Goal: Task Accomplishment & Management: Complete application form

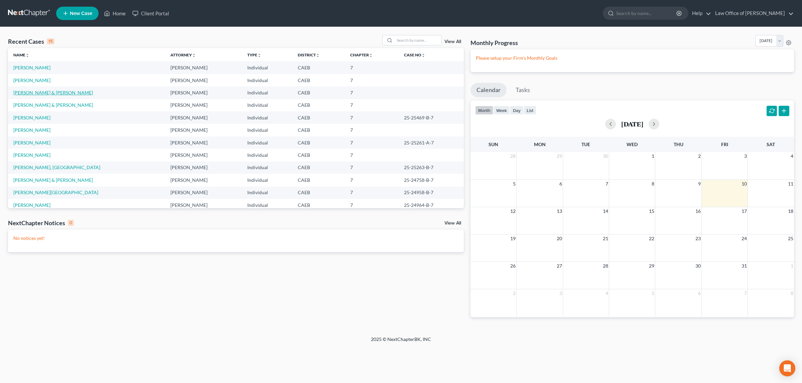
click at [32, 92] on link "[PERSON_NAME] & [PERSON_NAME]" at bounding box center [52, 93] width 79 height 6
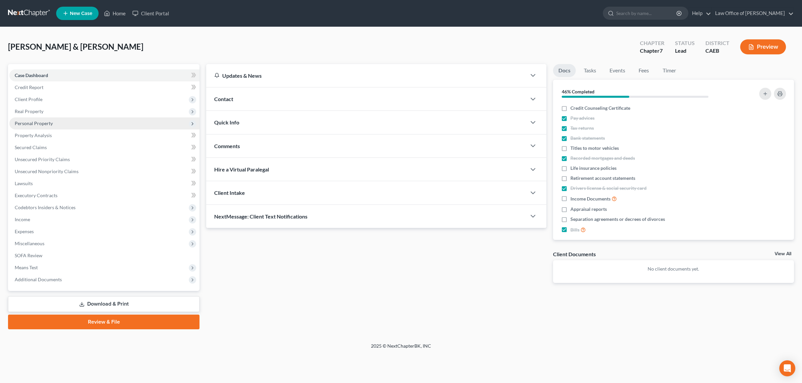
click at [46, 122] on span "Personal Property" at bounding box center [34, 124] width 38 height 6
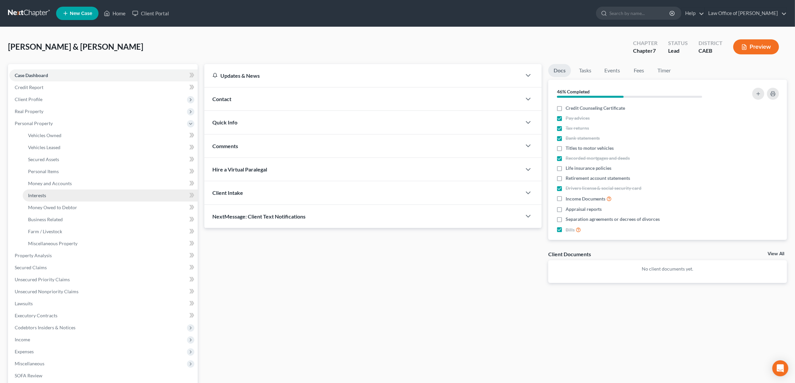
click at [53, 193] on link "Interests" at bounding box center [110, 196] width 175 height 12
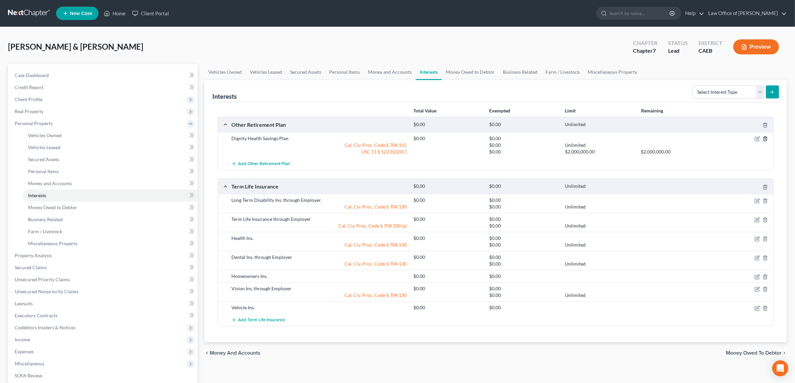
click at [764, 138] on icon "button" at bounding box center [765, 138] width 5 height 5
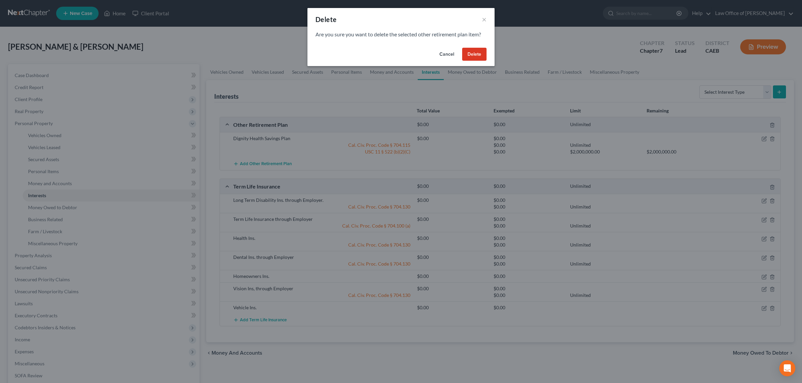
click at [478, 54] on button "Delete" at bounding box center [474, 54] width 24 height 13
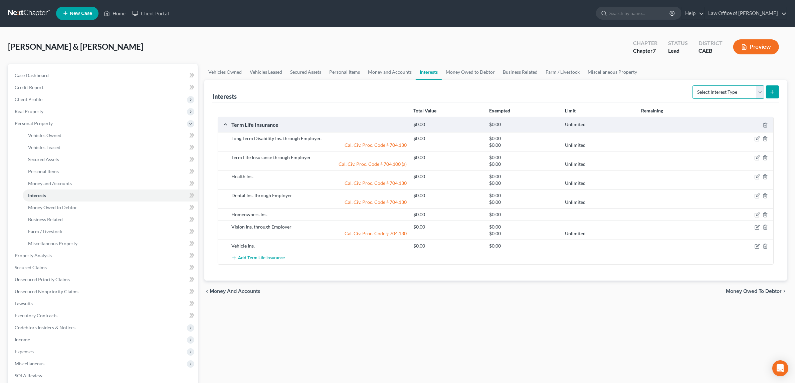
click at [717, 92] on select "Select Interest Type 401K Annuity Bond Education IRA Government Bond Government…" at bounding box center [729, 92] width 72 height 13
select select "401k"
click at [693, 86] on select "Select Interest Type 401K Annuity Bond Education IRA Government Bond Government…" at bounding box center [729, 92] width 72 height 13
click at [771, 91] on icon "submit" at bounding box center [772, 92] width 5 height 5
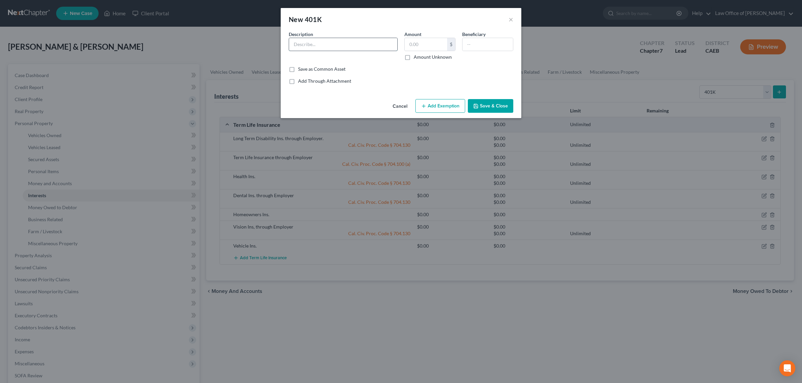
click at [366, 45] on input "text" at bounding box center [343, 44] width 108 height 13
type input "Dignity Health Savings Plan 403(b)"
click at [413, 57] on label "Amount Unknown" at bounding box center [432, 57] width 38 height 7
click at [416, 57] on input "Amount Unknown" at bounding box center [418, 56] width 4 height 4
checkbox input "true"
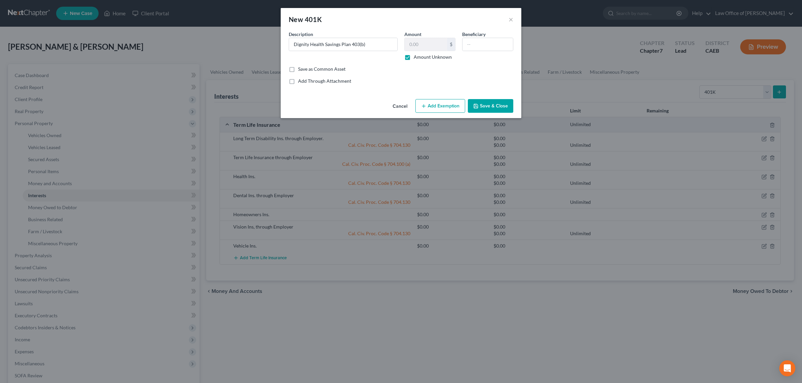
click at [444, 103] on button "Add Exemption" at bounding box center [440, 106] width 50 height 14
select select "2"
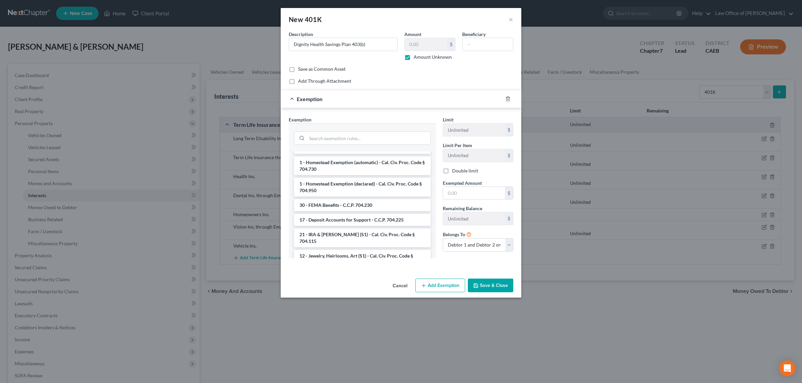
scroll to position [810, 0]
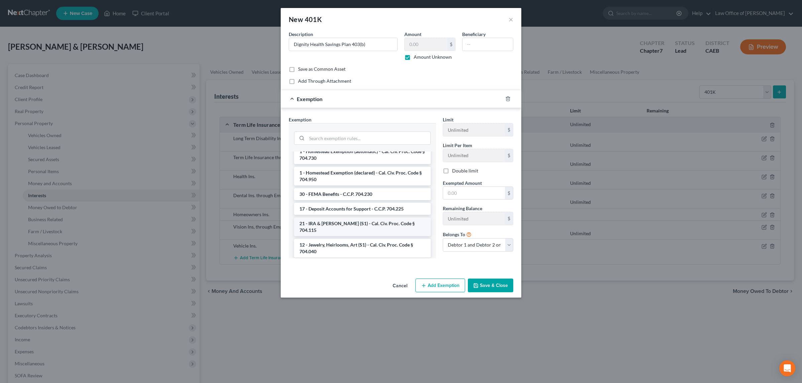
click at [403, 230] on li "21 - IRA & [PERSON_NAME] (S1) - Cal. Civ. Proc. Code § 704.115" at bounding box center [362, 227] width 137 height 19
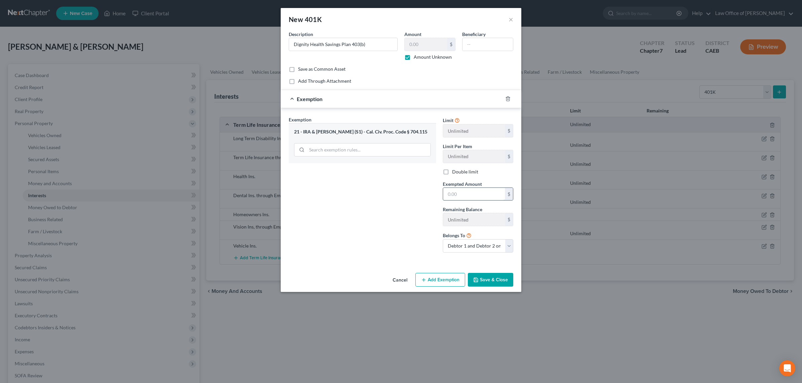
click at [465, 196] on input "text" at bounding box center [474, 194] width 62 height 13
type input "0.00"
click at [449, 278] on button "Add Exemption" at bounding box center [440, 280] width 50 height 14
select select "2"
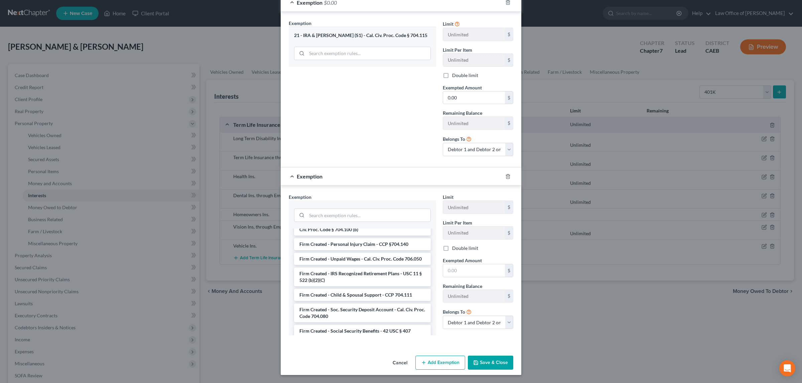
scroll to position [1095, 0]
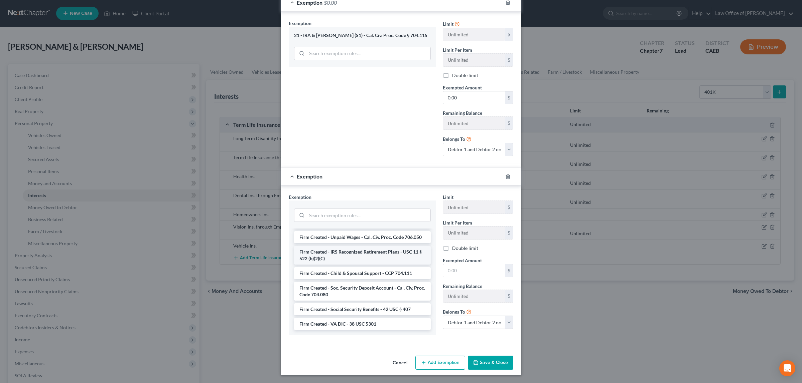
click at [353, 253] on li "Firm Created - IRS Recognized Retirement Plans - USC 11 § 522 (b)(2)(C)" at bounding box center [362, 255] width 137 height 19
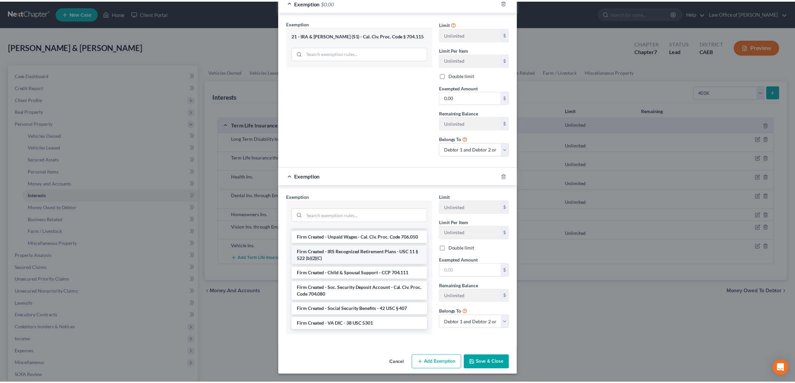
scroll to position [94, 0]
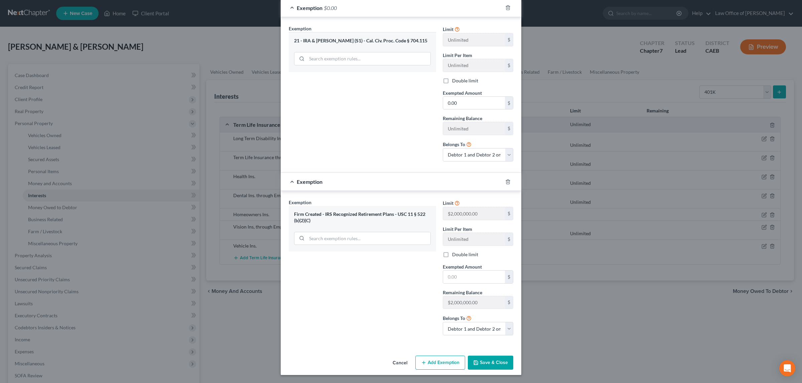
click at [490, 361] on button "Save & Close" at bounding box center [490, 363] width 45 height 14
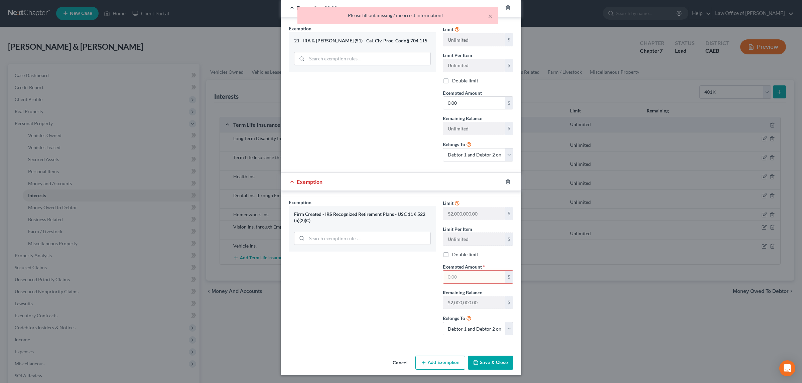
click at [468, 275] on input "text" at bounding box center [474, 277] width 62 height 13
type input "0.00"
click at [479, 360] on button "Save & Close" at bounding box center [490, 363] width 45 height 14
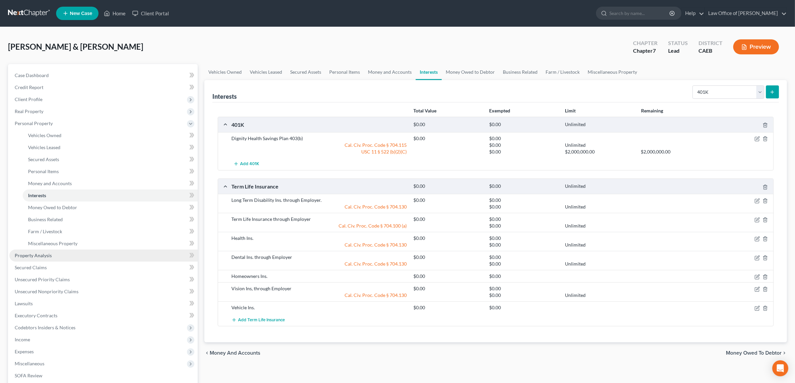
click at [42, 253] on span "Property Analysis" at bounding box center [33, 256] width 37 height 6
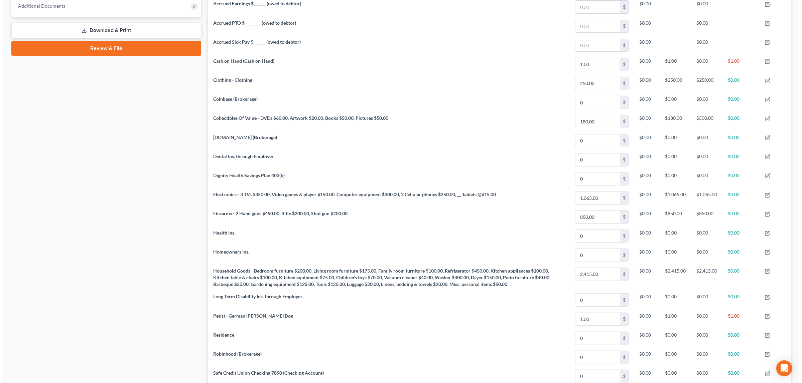
scroll to position [275, 0]
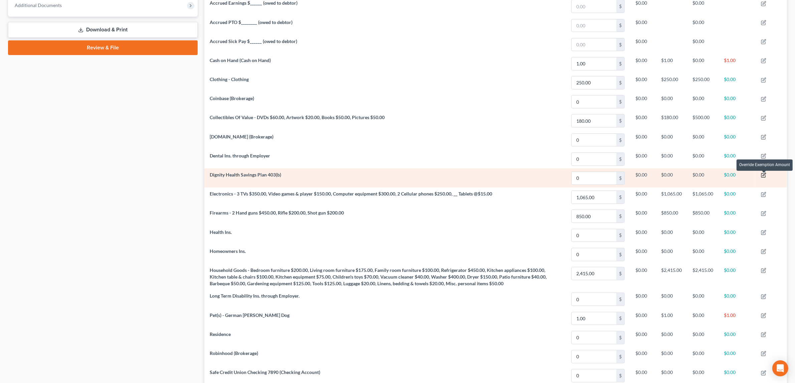
click at [763, 174] on icon "button" at bounding box center [763, 175] width 5 height 5
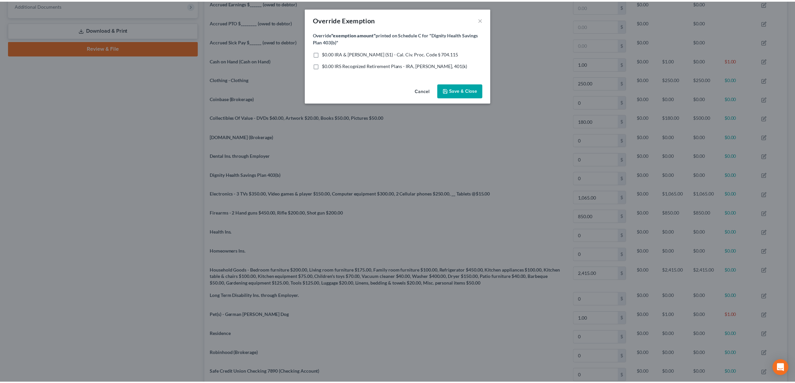
scroll to position [149, 587]
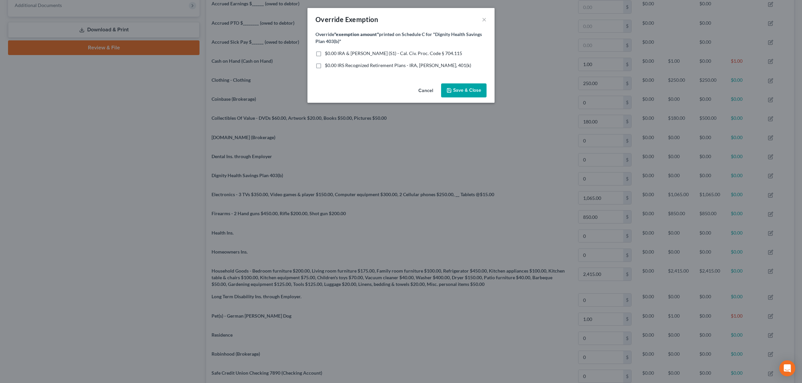
drag, startPoint x: 317, startPoint y: 52, endPoint x: 319, endPoint y: 61, distance: 9.0
click at [325, 54] on label "$0.00 IRA & [PERSON_NAME] (S1) - Cal. Civ. Proc. Code § 704.115" at bounding box center [393, 53] width 137 height 7
click at [327, 54] on input "$0.00 IRA & [PERSON_NAME] (S1) - Cal. Civ. Proc. Code § 704.115" at bounding box center [329, 52] width 4 height 4
checkbox input "true"
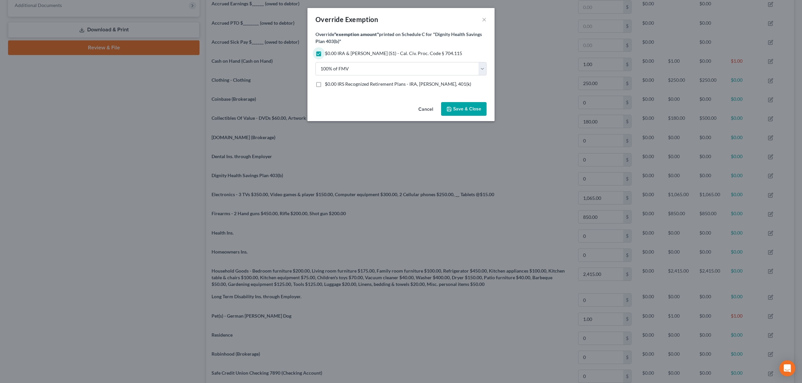
click at [325, 84] on label "$0.00 IRS Recognized Retirement Plans - IRA, [PERSON_NAME], 401(k)" at bounding box center [398, 84] width 146 height 7
click at [327, 84] on input "$0.00 IRS Recognized Retirement Plans - IRA, [PERSON_NAME], 401(k)" at bounding box center [329, 83] width 4 height 4
checkbox input "true"
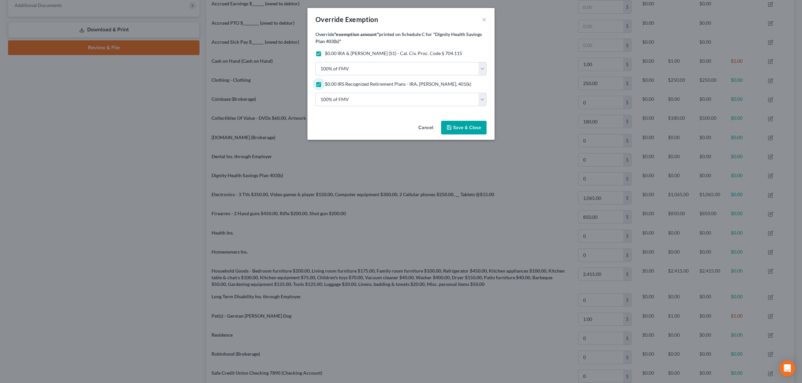
click at [466, 127] on span "Save & Close" at bounding box center [467, 128] width 28 height 6
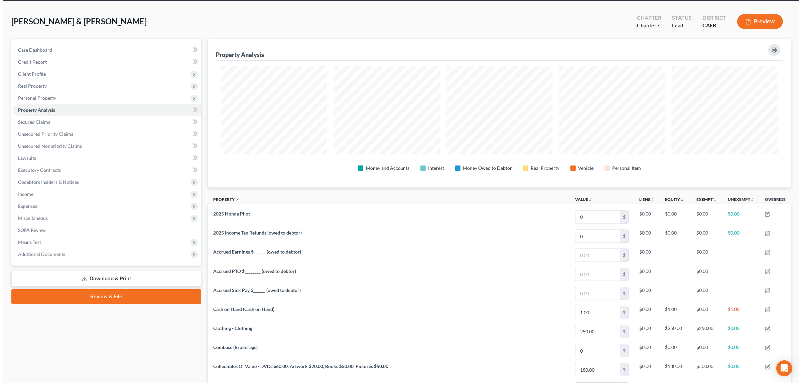
scroll to position [0, 0]
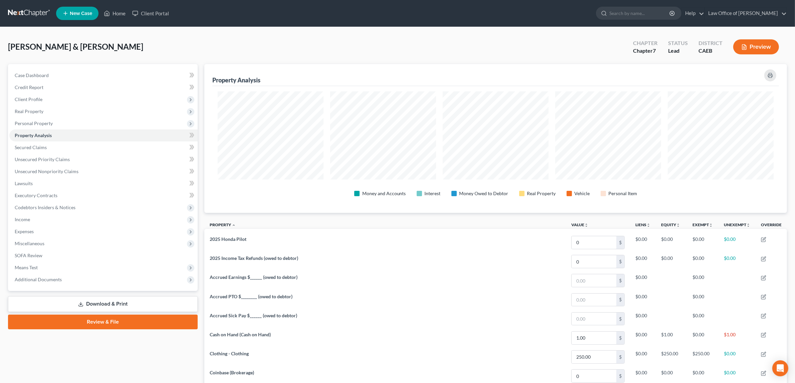
click at [754, 45] on button "Preview" at bounding box center [756, 46] width 46 height 15
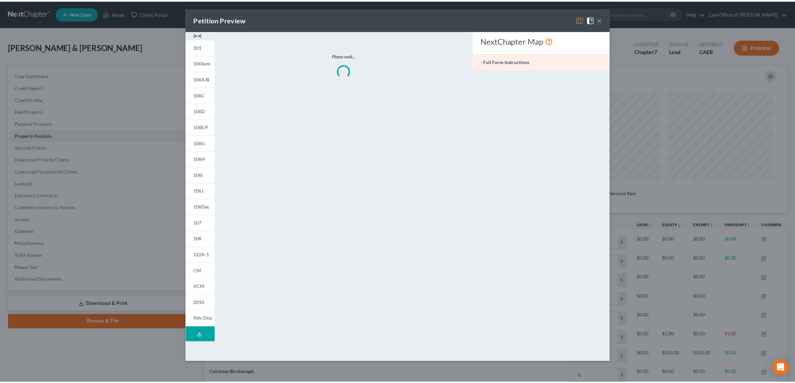
scroll to position [149, 587]
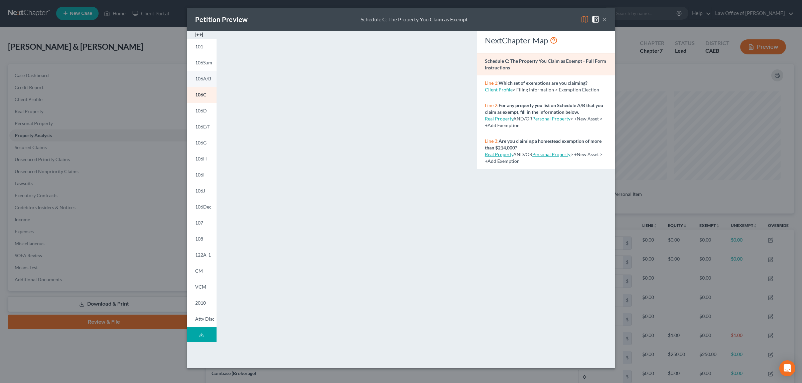
click at [207, 80] on span "106A/B" at bounding box center [203, 79] width 16 height 6
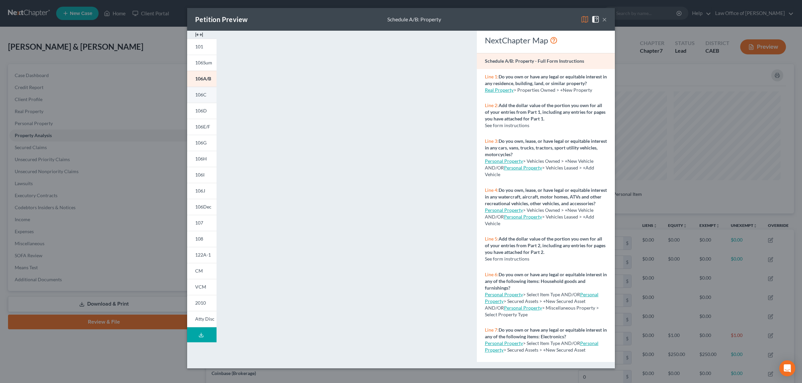
click at [206, 94] on span "106C" at bounding box center [200, 95] width 11 height 6
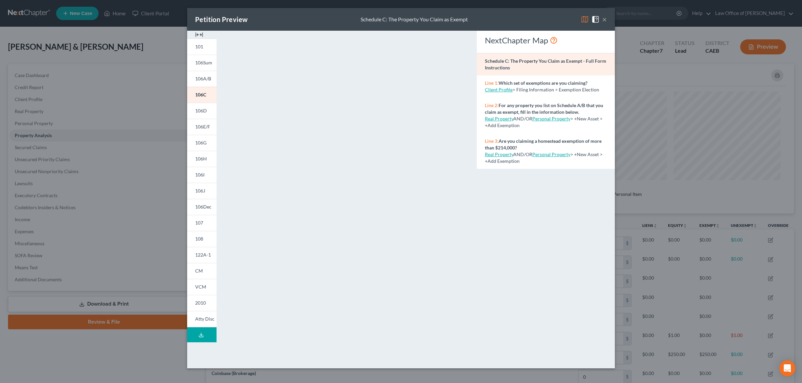
click at [604, 19] on button "×" at bounding box center [604, 19] width 5 height 8
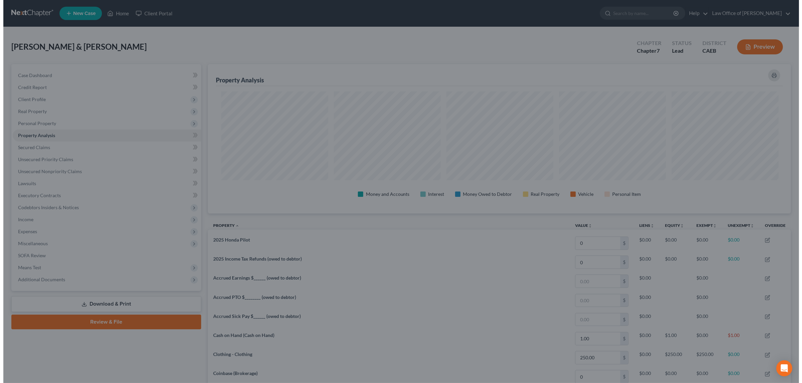
scroll to position [333854, 333421]
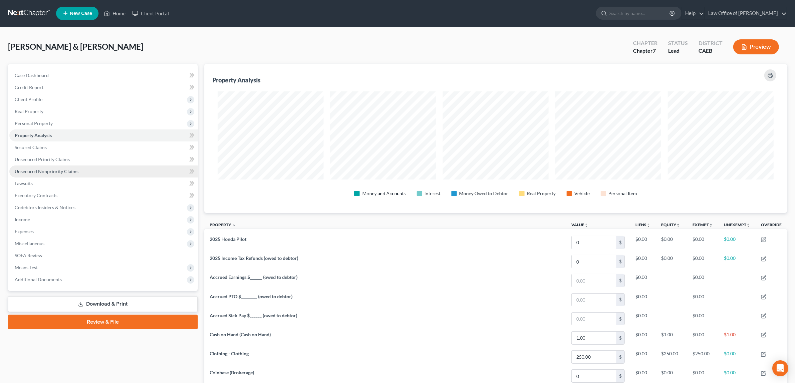
click at [65, 169] on span "Unsecured Nonpriority Claims" at bounding box center [47, 172] width 64 height 6
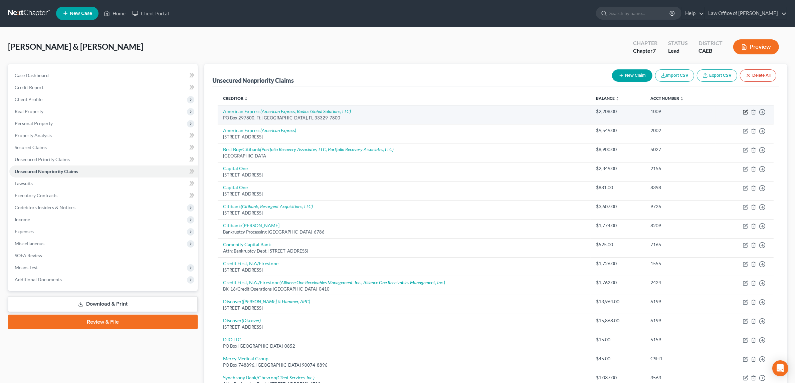
click at [746, 112] on icon "button" at bounding box center [745, 112] width 5 height 5
select select "9"
select select "0"
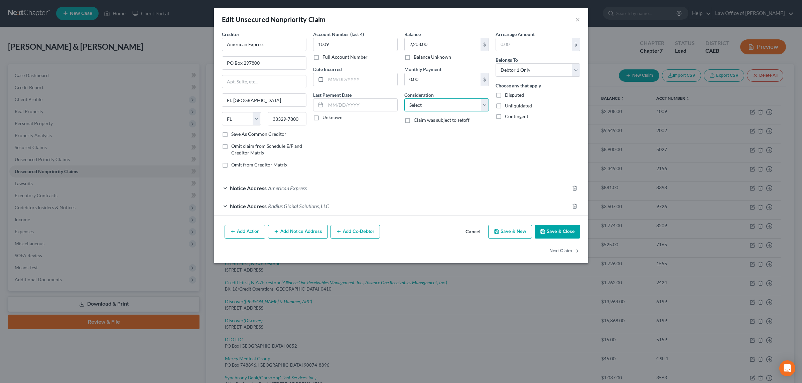
click at [485, 104] on select "Select Cable / Satellite Services Collection Agency Credit Card Debt Debt Couns…" at bounding box center [446, 105] width 85 height 13
select select "2"
click at [404, 99] on select "Select Cable / Satellite Services Collection Agency Credit Card Debt Debt Couns…" at bounding box center [446, 105] width 85 height 13
click at [553, 230] on button "Save & Close" at bounding box center [556, 232] width 45 height 14
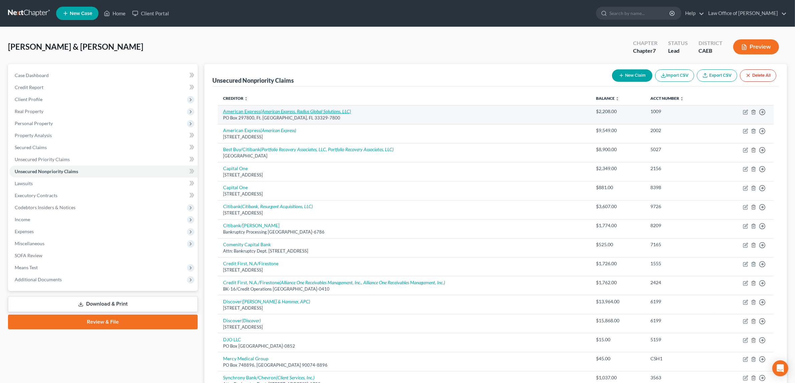
click at [316, 111] on icon "(American Express, Radius Global Solutions, LLC)" at bounding box center [306, 112] width 91 height 6
select select "9"
select select "2"
select select "0"
select select "46"
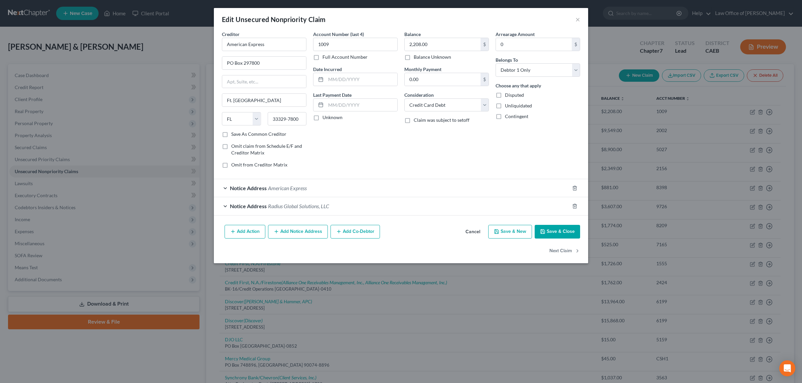
click at [293, 186] on span "American Express" at bounding box center [287, 188] width 39 height 6
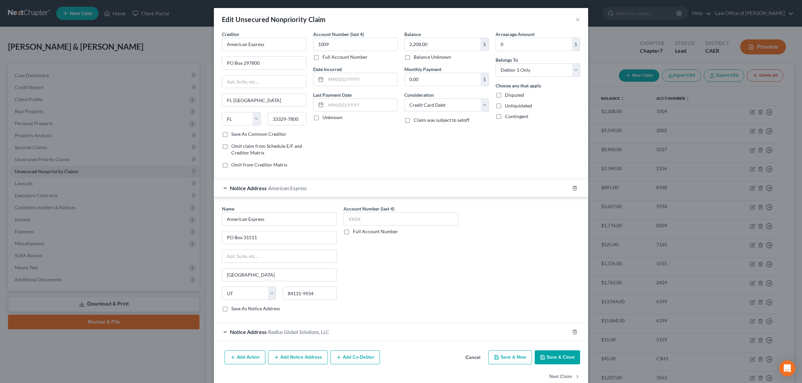
click at [301, 360] on button "Add Notice Address" at bounding box center [298, 358] width 60 height 14
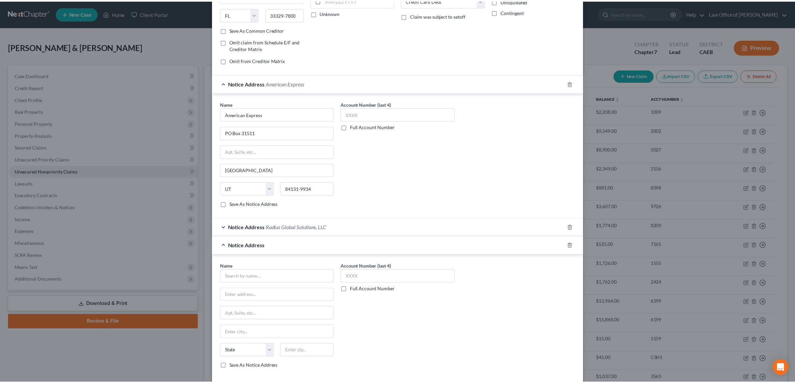
scroll to position [160, 0]
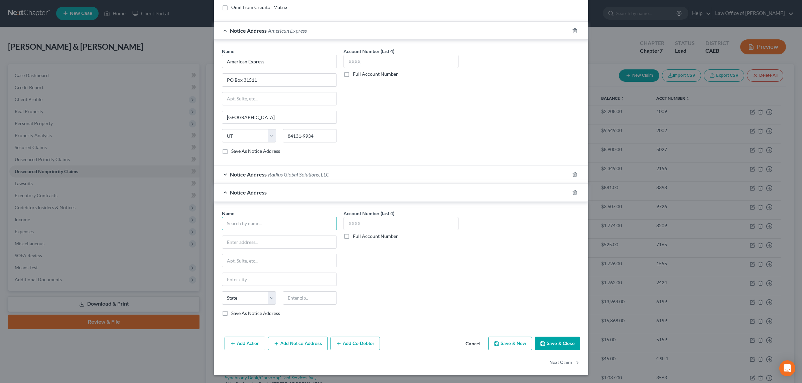
click at [261, 219] on input "text" at bounding box center [279, 223] width 115 height 13
type input "Trans world Systems, Inc."
type input "P O Box 15130"
type input "Wilmington"
select select "7"
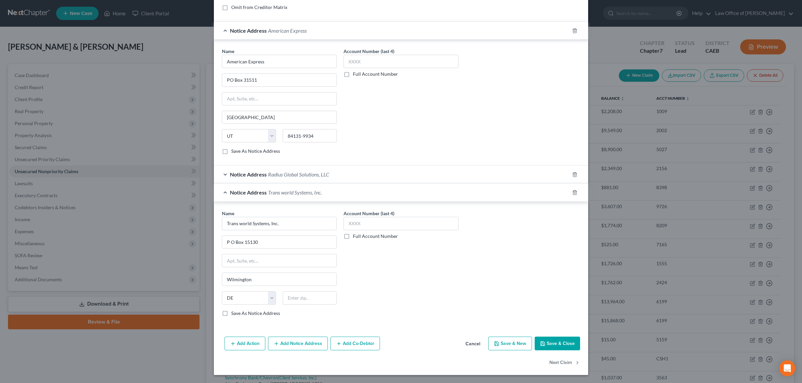
click at [543, 344] on button "Save & Close" at bounding box center [556, 344] width 45 height 14
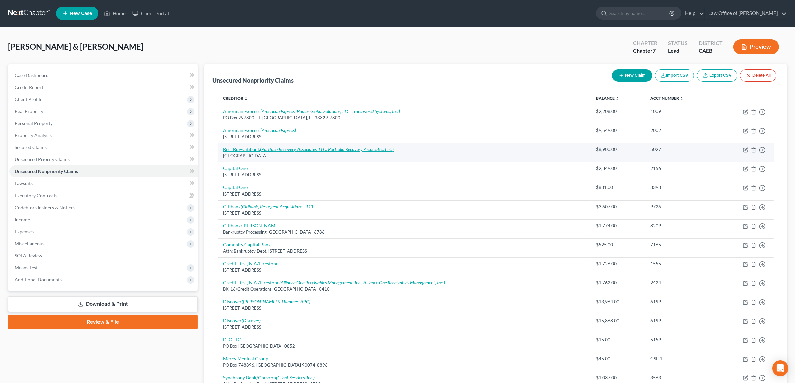
click at [256, 150] on link "Best Buy/Citibank (Portfolio Recovery Associates, LLC, Portfolio Recovery Assoc…" at bounding box center [308, 150] width 171 height 6
select select "26"
select select "2"
select select "0"
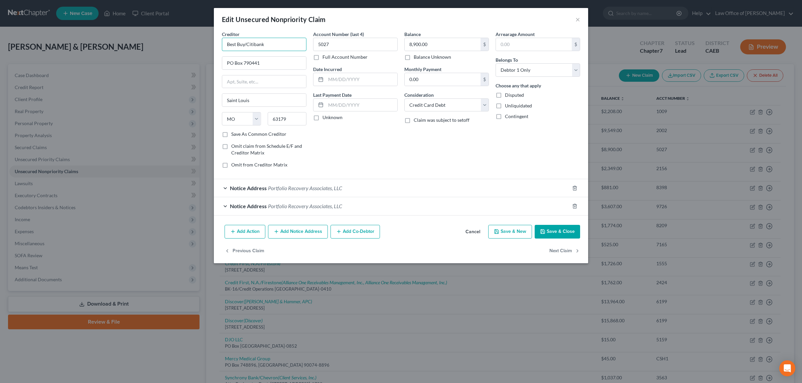
drag, startPoint x: 246, startPoint y: 44, endPoint x: 227, endPoint y: 44, distance: 18.4
click at [227, 44] on input "Best Buy/Citibank" at bounding box center [264, 44] width 85 height 13
click at [244, 44] on input "Citibank" at bounding box center [264, 44] width 85 height 13
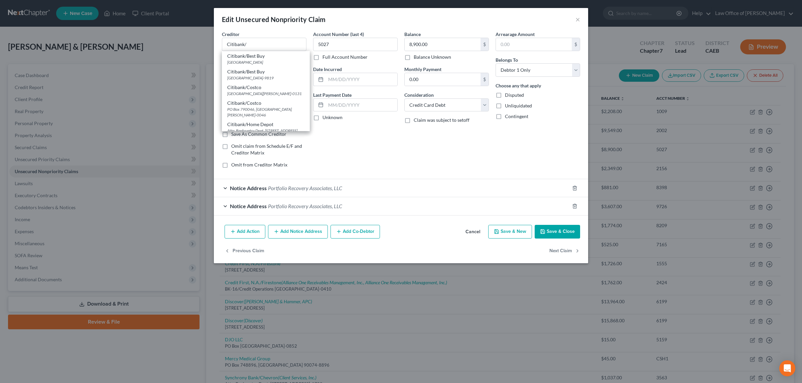
click at [260, 57] on div "Citibank/Best Buy" at bounding box center [265, 56] width 77 height 7
type input "Citibank/Best Buy"
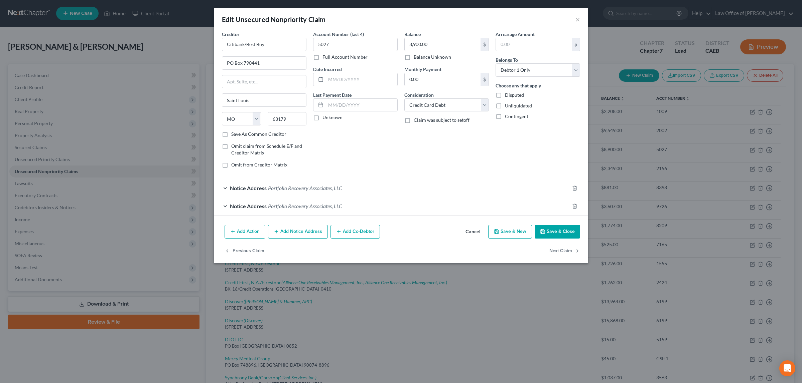
click at [557, 230] on button "Save & Close" at bounding box center [556, 232] width 45 height 14
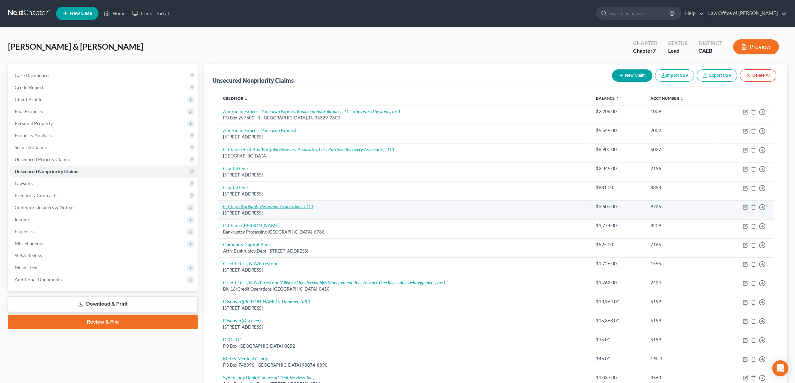
click at [253, 205] on icon "(Citibank, Resurgent Acquisitions, LLC)" at bounding box center [277, 207] width 72 height 6
select select "43"
select select "2"
select select "0"
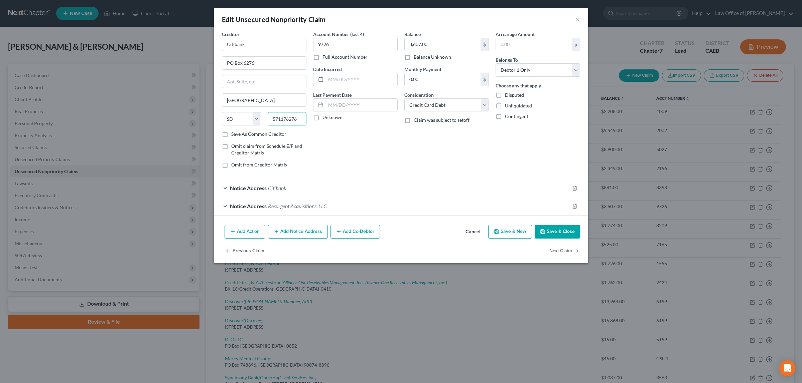
click at [286, 119] on input "571176276" at bounding box center [287, 118] width 39 height 13
type input "57117-6276"
click at [550, 236] on button "Save & Close" at bounding box center [556, 232] width 45 height 14
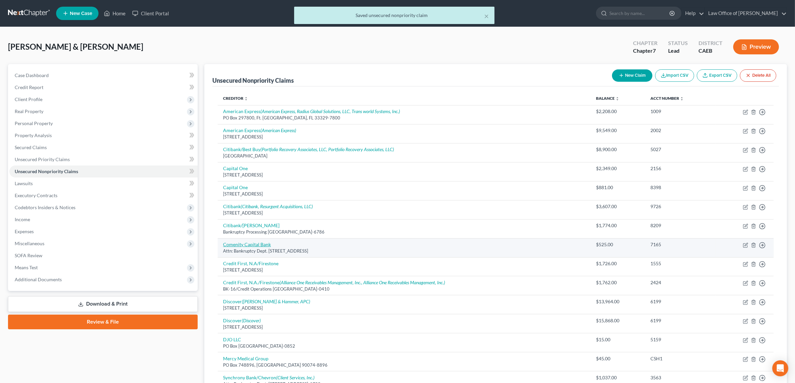
click at [247, 243] on link "Comenity Capital Bank" at bounding box center [247, 245] width 48 height 6
select select "36"
select select "2"
select select "1"
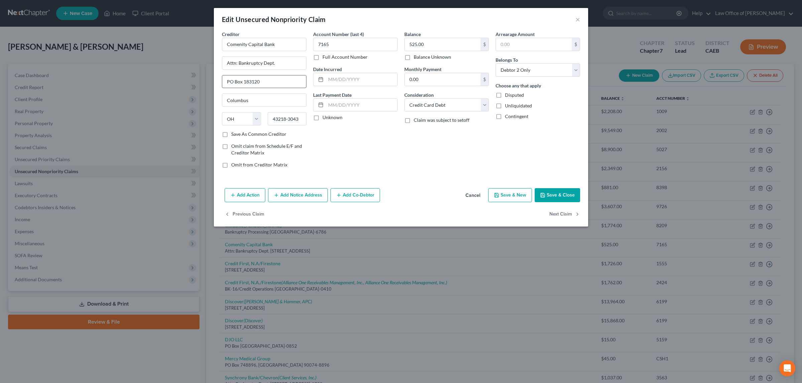
click at [268, 81] on input "PO Box 183120" at bounding box center [264, 81] width 84 height 13
type input "PO Box 183043"
click at [547, 193] on button "Save & Close" at bounding box center [556, 195] width 45 height 14
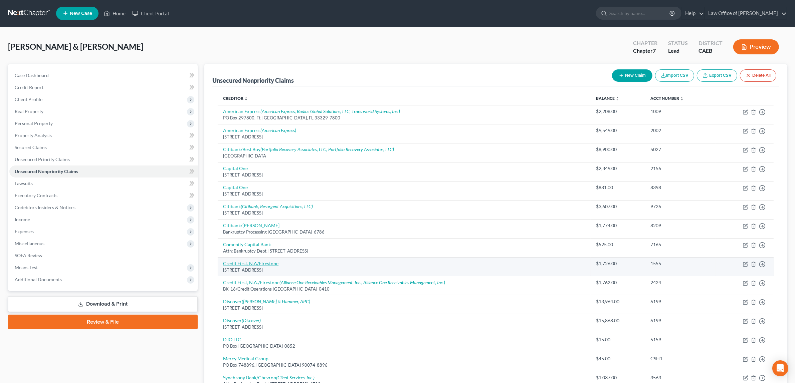
click at [251, 263] on link "Credit First, N.A/Firestone" at bounding box center [250, 264] width 55 height 6
select select "36"
select select "2"
select select "0"
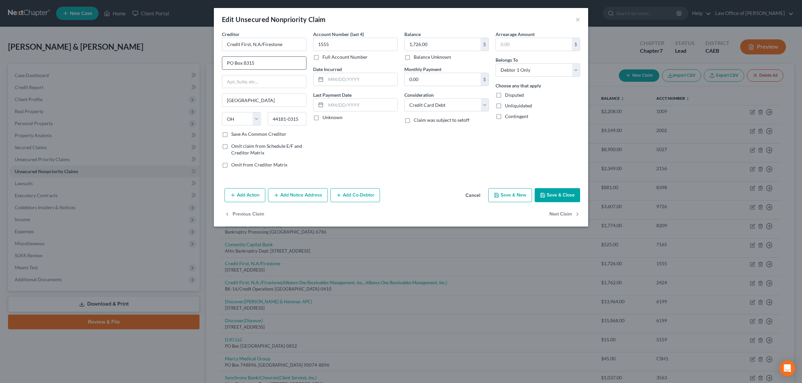
click at [245, 62] on input "PO Box 8315" at bounding box center [264, 63] width 84 height 13
type input "PO Box 81315"
click at [552, 194] on button "Save & Close" at bounding box center [556, 195] width 45 height 14
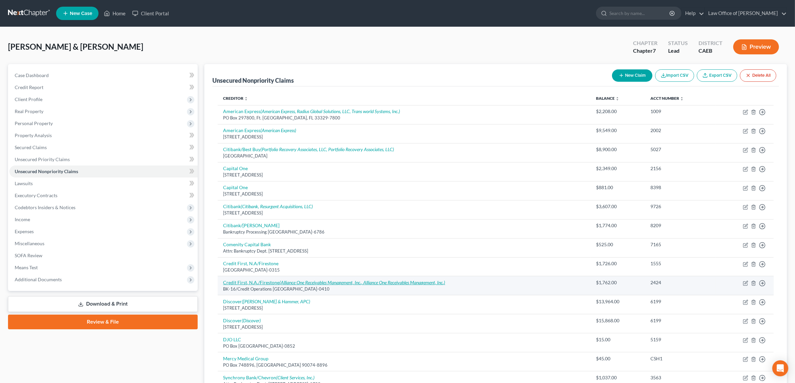
click at [260, 283] on link "Credit First, N.A./Firestone (Alliance One Receivables Management, Inc., Allian…" at bounding box center [334, 283] width 222 height 6
select select "36"
select select "2"
select select "0"
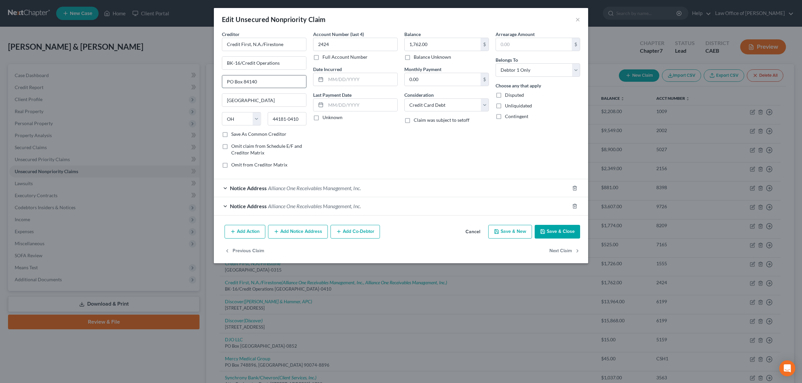
click at [246, 81] on input "PO Box 84140" at bounding box center [264, 81] width 84 height 13
click at [256, 80] on input "PO Box 814140" at bounding box center [264, 81] width 84 height 13
type input "PO Box 81410"
click at [550, 231] on button "Save & Close" at bounding box center [556, 232] width 45 height 14
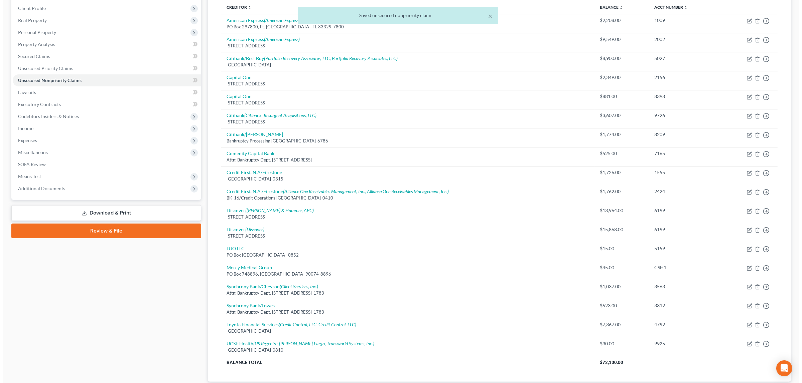
scroll to position [138, 0]
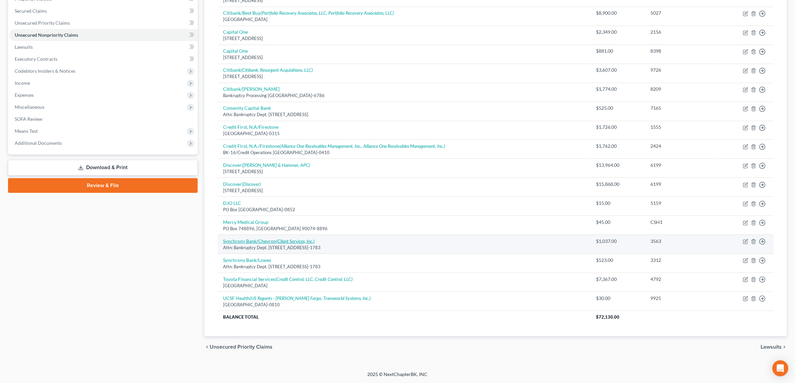
click at [270, 240] on link "Synchrony Bank/Chevron (Client Services, Inc.)" at bounding box center [269, 241] width 92 height 6
select select "39"
select select "2"
select select "0"
select select "26"
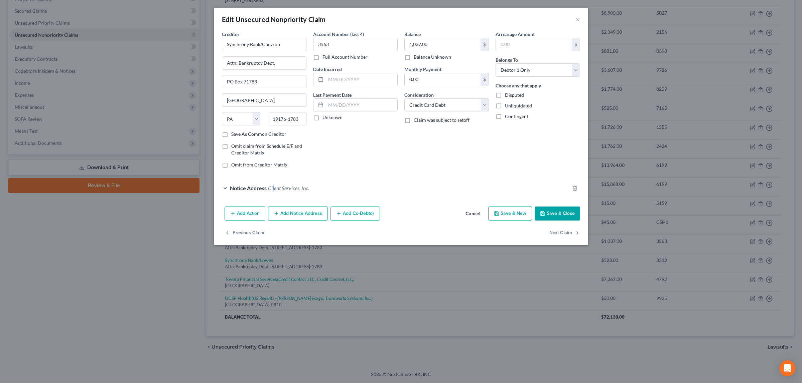
click at [273, 188] on span "Client Services, Inc." at bounding box center [288, 188] width 41 height 6
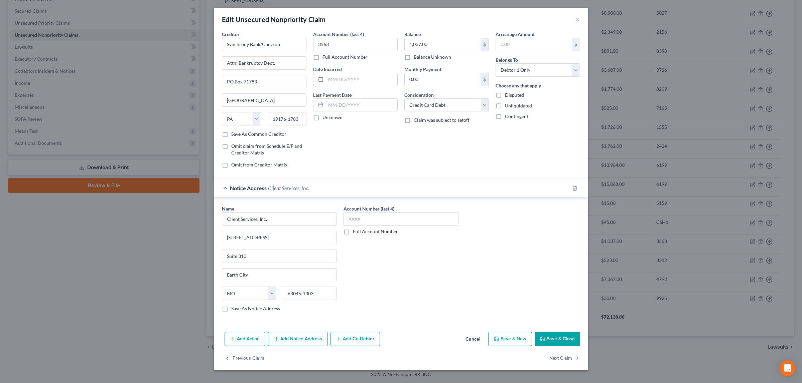
click at [298, 339] on button "Add Notice Address" at bounding box center [298, 339] width 60 height 14
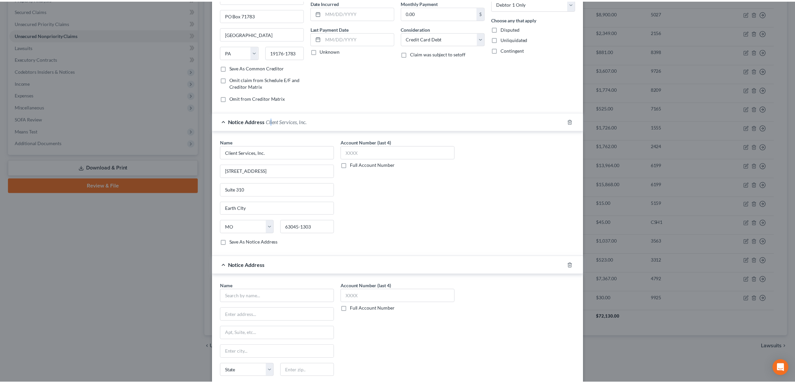
scroll to position [142, 0]
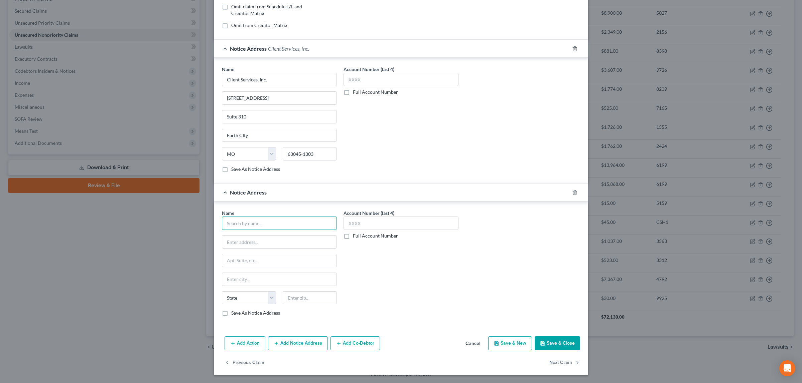
click at [282, 218] on input "text" at bounding box center [279, 223] width 115 height 13
type input "Client Services, Inc."
type input "P O Box 117"
type input "Saint [PERSON_NAME]"
select select "26"
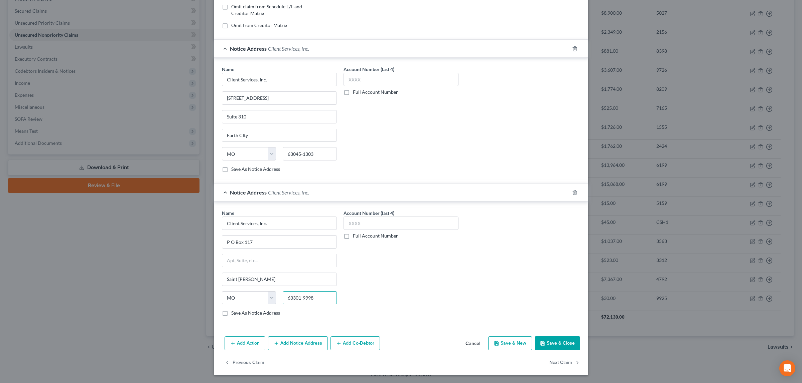
type input "63301-9998"
click at [560, 342] on button "Save & Close" at bounding box center [556, 344] width 45 height 14
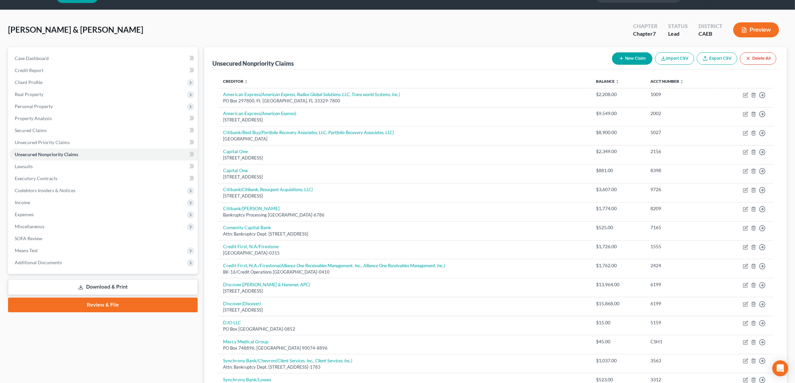
scroll to position [12, 0]
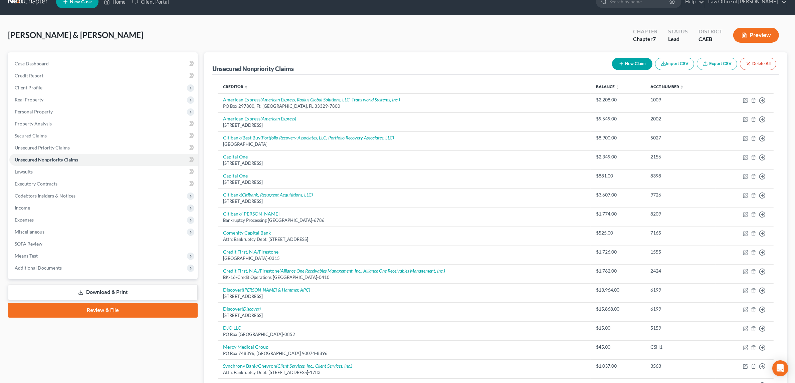
click at [749, 31] on button "Preview" at bounding box center [756, 35] width 46 height 15
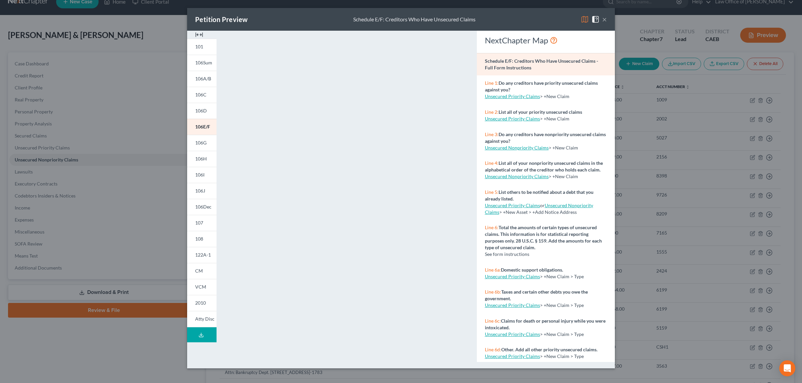
click at [602, 17] on button "×" at bounding box center [604, 19] width 5 height 8
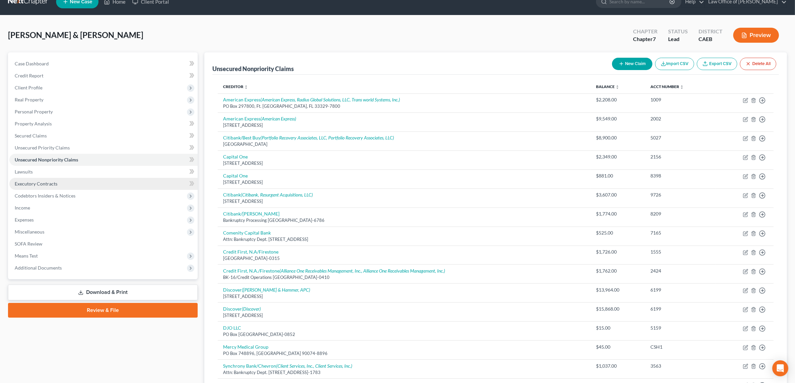
click at [37, 181] on span "Executory Contracts" at bounding box center [36, 184] width 43 height 6
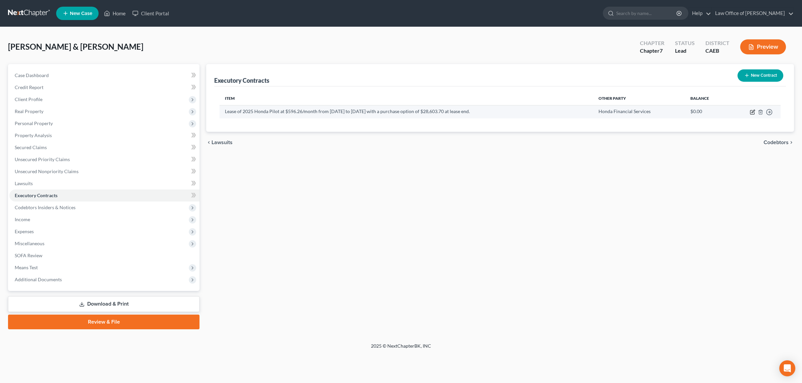
click at [752, 110] on icon "button" at bounding box center [752, 112] width 5 height 5
select select "3"
select select "45"
select select "1"
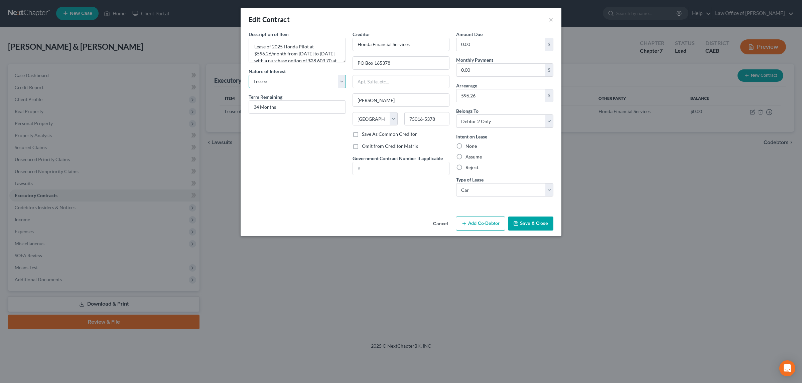
click at [343, 82] on select "Select Purchaser Agent Lessor Lessee" at bounding box center [296, 81] width 97 height 13
select select
click at [248, 75] on select "Select Purchaser Agent Lessor Lessee" at bounding box center [296, 81] width 97 height 13
click at [526, 221] on button "Save & Close" at bounding box center [530, 224] width 45 height 14
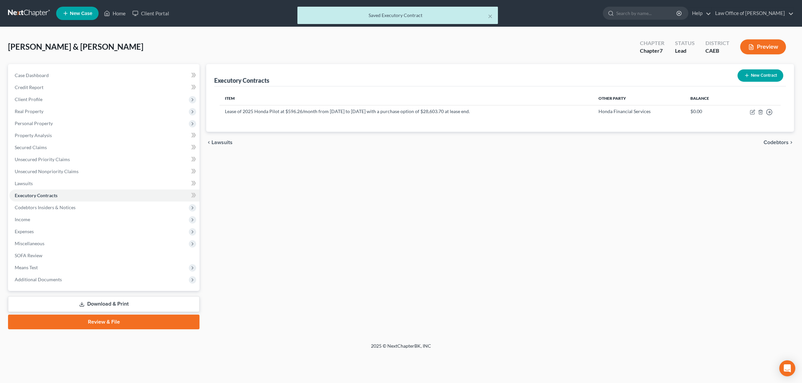
click at [763, 37] on div "Chapter Chapter 7 Status Lead District CAEB Preview" at bounding box center [713, 47] width 162 height 24
click at [761, 43] on button "Preview" at bounding box center [763, 46] width 46 height 15
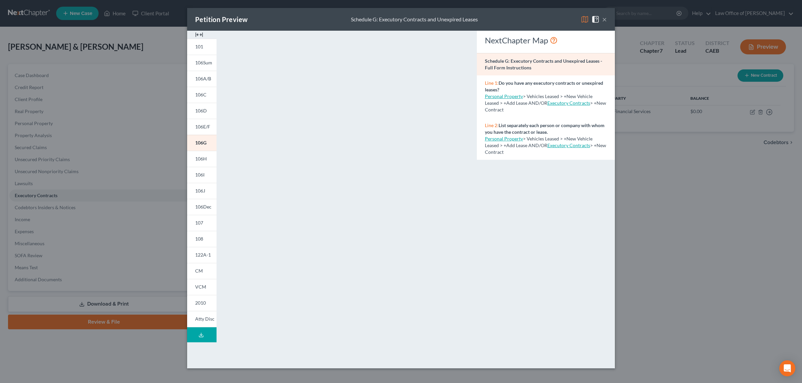
click at [801, 251] on div "Petition Preview Schedule G: Executory Contracts and Unexpired Leases × 101 106…" at bounding box center [401, 191] width 802 height 383
click at [602, 18] on button "×" at bounding box center [604, 19] width 5 height 8
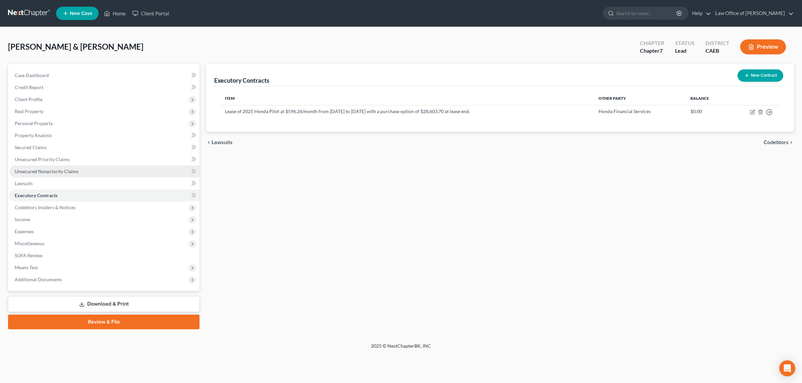
click at [62, 170] on span "Unsecured Nonpriority Claims" at bounding box center [47, 172] width 64 height 6
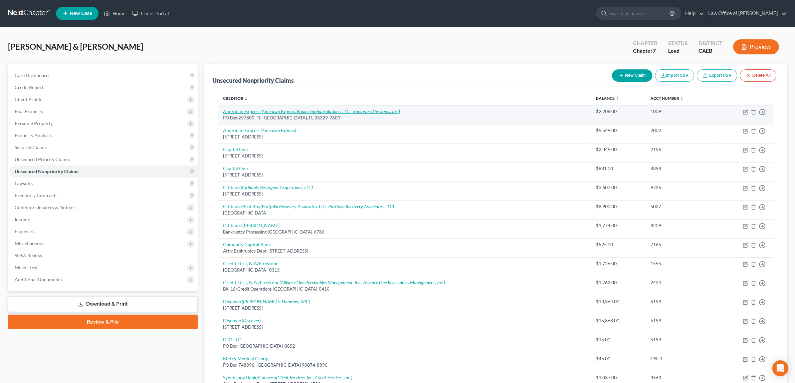
click at [331, 110] on icon "(American Express, Radius Global Solutions, LLC, Trans world Systems, Inc.)" at bounding box center [331, 112] width 140 height 6
select select "9"
select select "2"
select select "0"
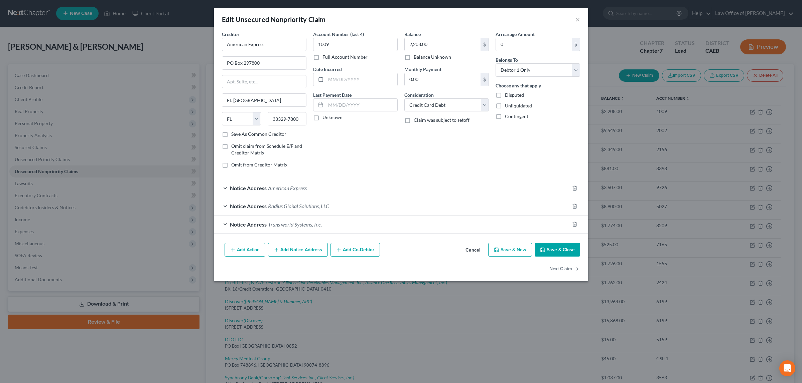
click at [295, 224] on span "Trans world Systems, Inc." at bounding box center [295, 224] width 54 height 6
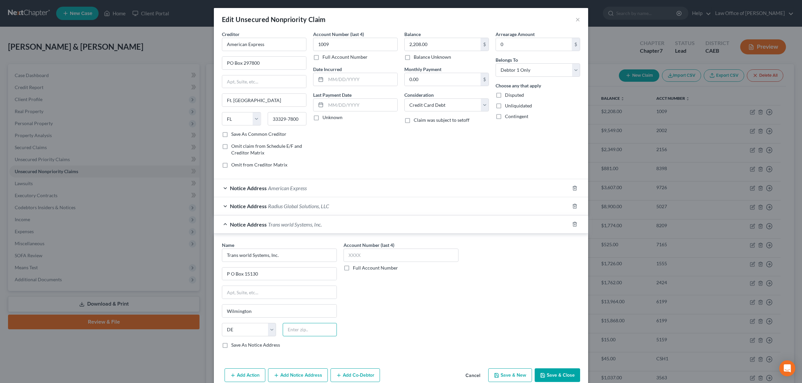
click at [302, 335] on input "text" at bounding box center [310, 329] width 54 height 13
type input "19850-5130"
click at [553, 373] on button "Save & Close" at bounding box center [556, 376] width 45 height 14
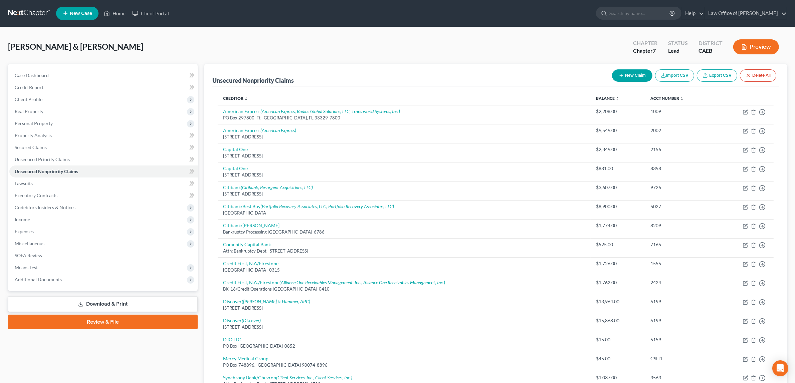
click at [753, 46] on button "Preview" at bounding box center [756, 46] width 46 height 15
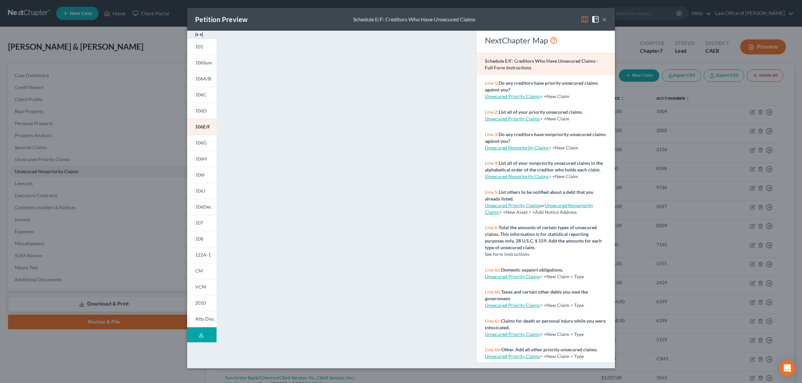
click at [604, 16] on button "×" at bounding box center [604, 19] width 5 height 8
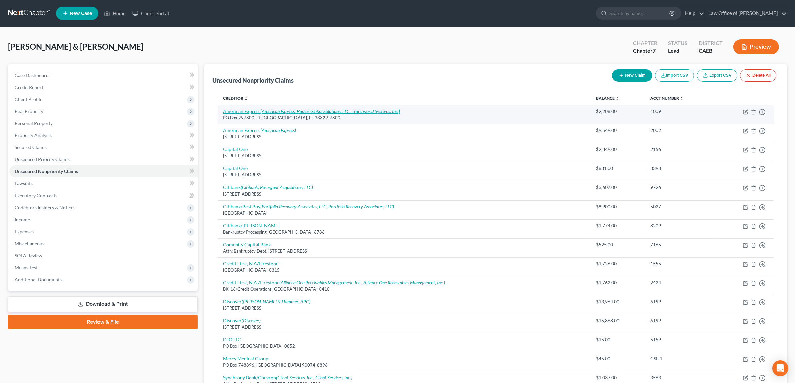
click at [353, 110] on icon "(American Express, Radius Global Solutions, LLC, Trans world Systems, Inc.)" at bounding box center [331, 112] width 140 height 6
select select "9"
select select "2"
select select "0"
select select "7"
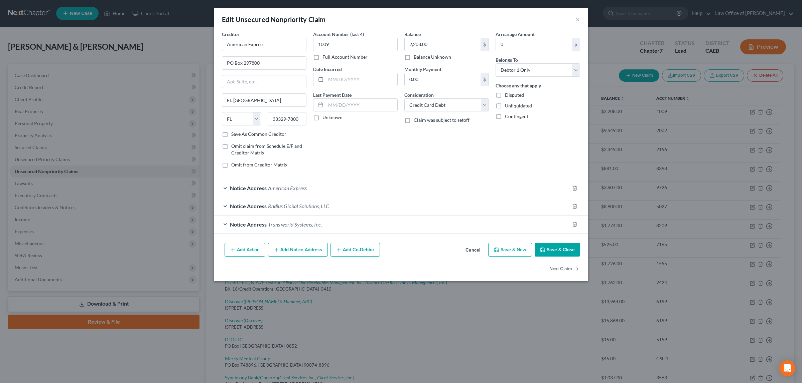
click at [281, 225] on span "Trans world Systems, Inc." at bounding box center [295, 224] width 54 height 6
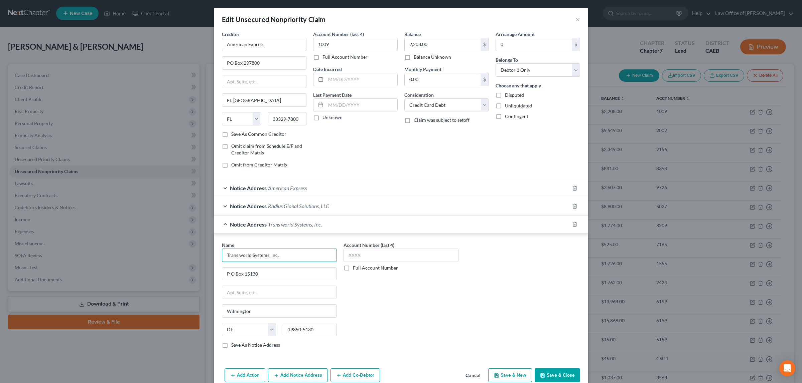
click at [237, 255] on input "Trans world Systems, Inc." at bounding box center [279, 255] width 115 height 13
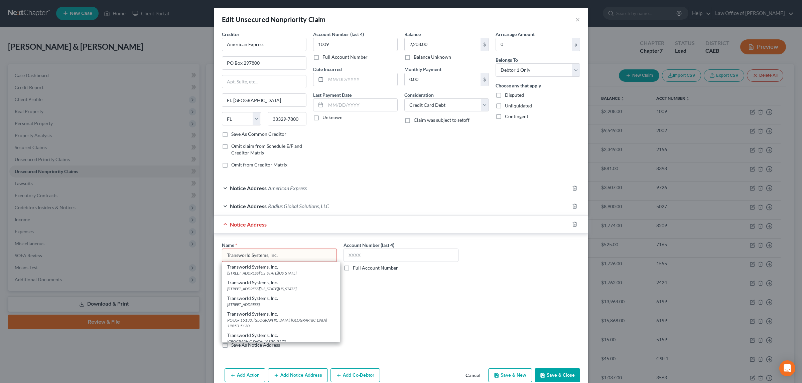
type input "Transworld Systems, Inc."
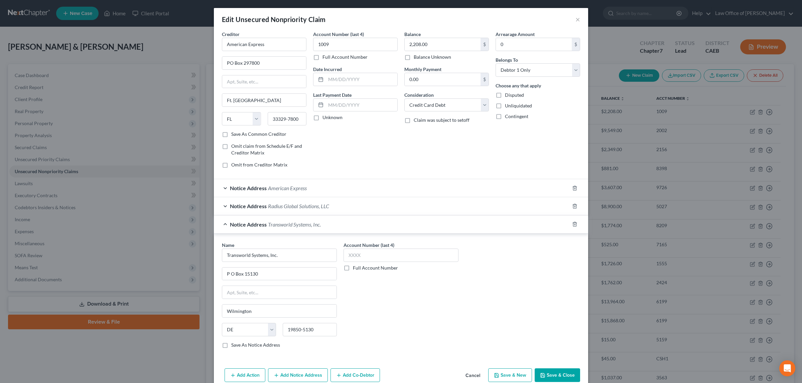
click at [566, 374] on button "Save & Close" at bounding box center [556, 376] width 45 height 14
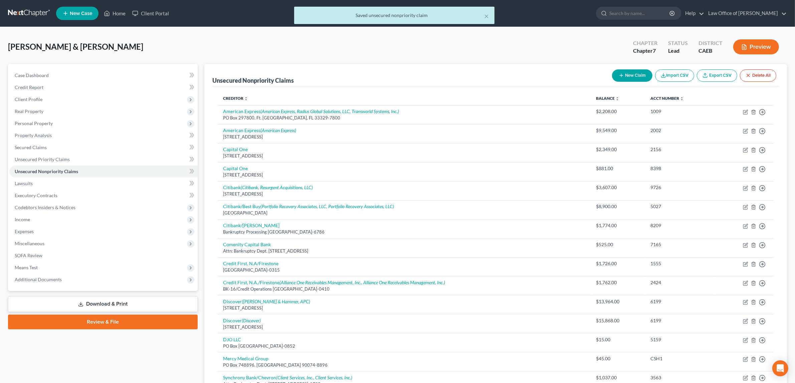
click at [766, 44] on button "Preview" at bounding box center [756, 46] width 46 height 15
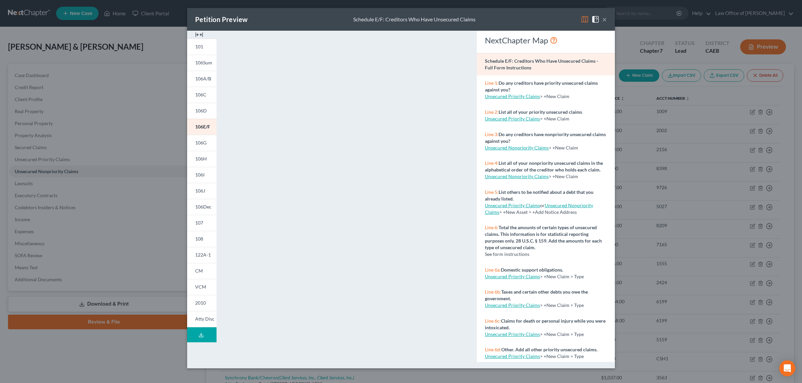
click at [604, 20] on button "×" at bounding box center [604, 19] width 5 height 8
